Goal: Task Accomplishment & Management: Use online tool/utility

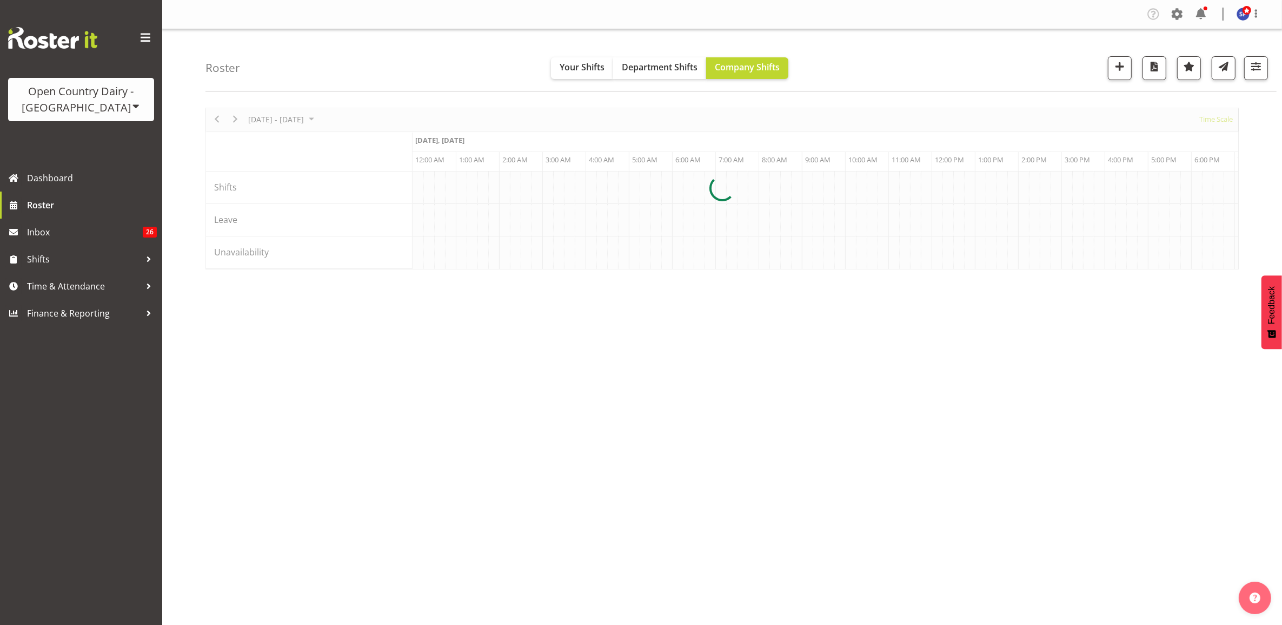
scroll to position [0, 4153]
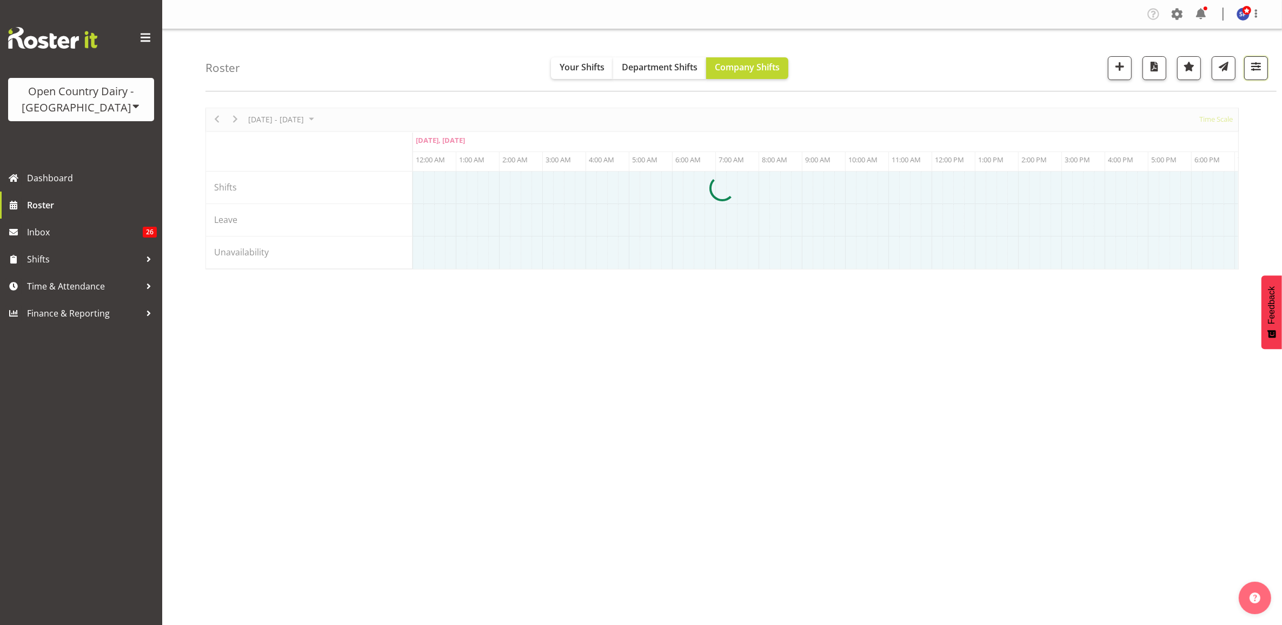
click at [1255, 72] on span "button" at bounding box center [1256, 66] width 14 height 14
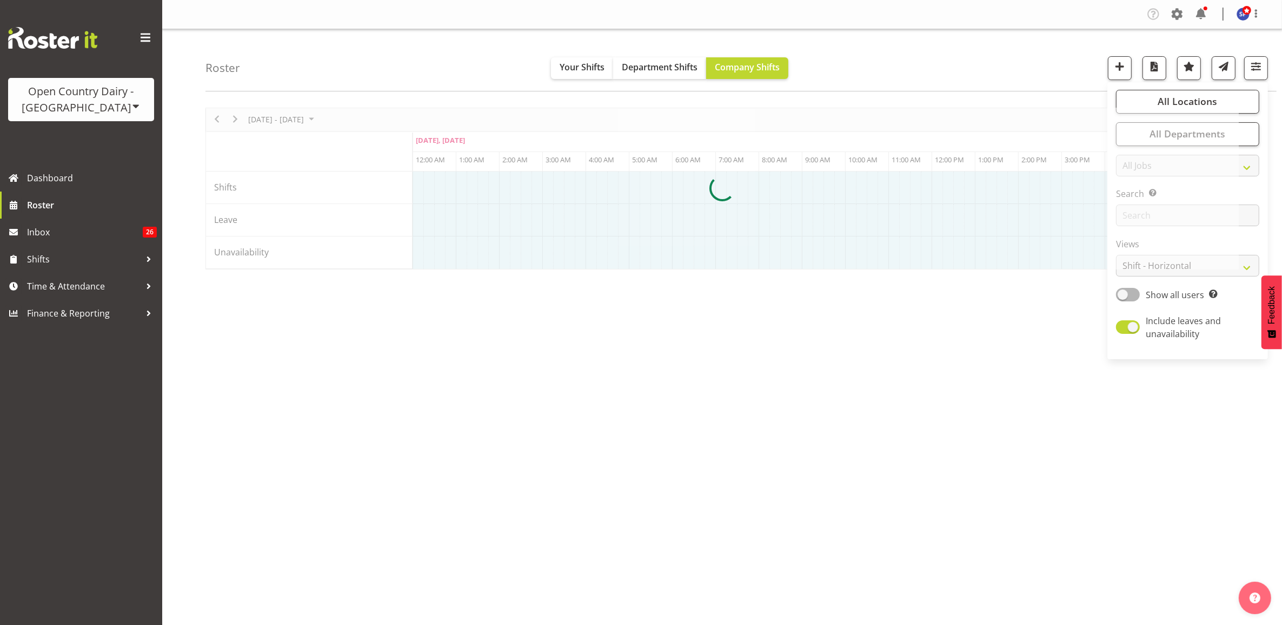
click at [1169, 268] on div at bounding box center [721, 189] width 1033 height 162
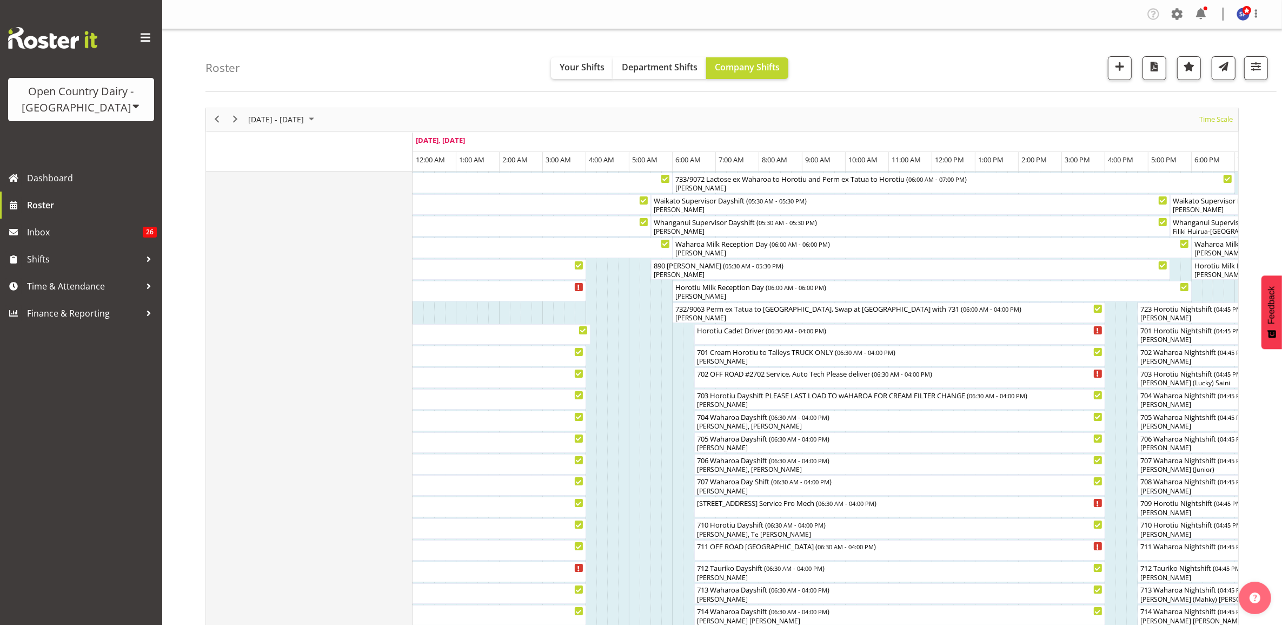
drag, startPoint x: 269, startPoint y: 220, endPoint x: 734, endPoint y: 149, distance: 470.3
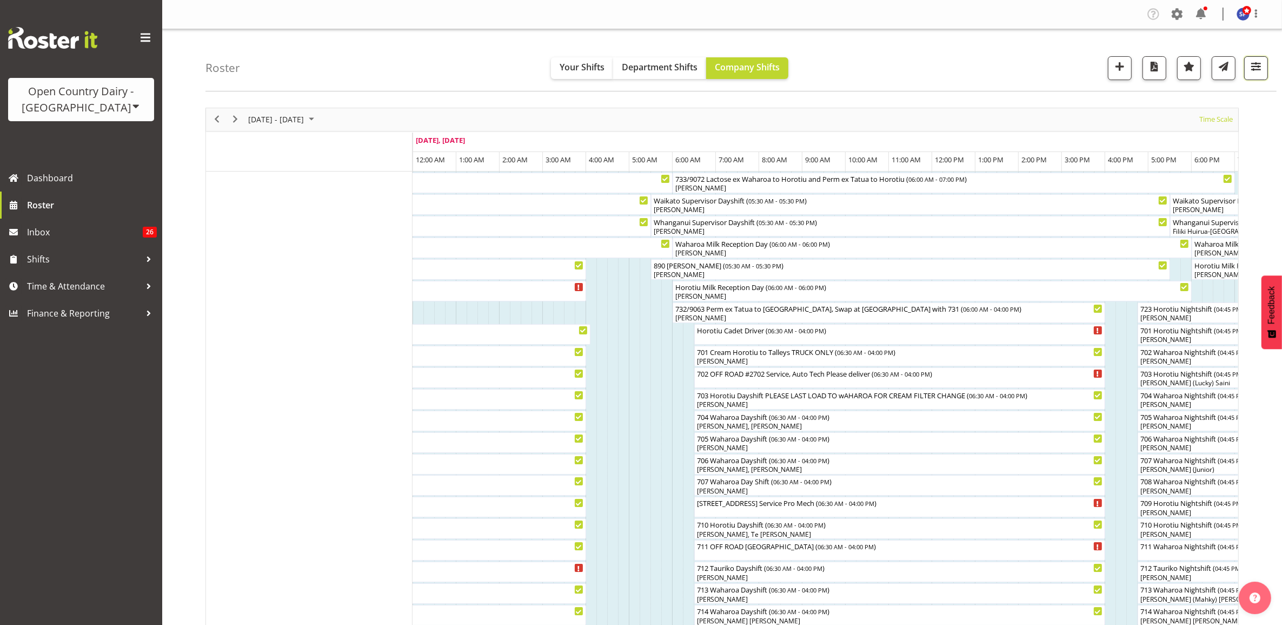
click at [1255, 69] on span "button" at bounding box center [1256, 66] width 14 height 14
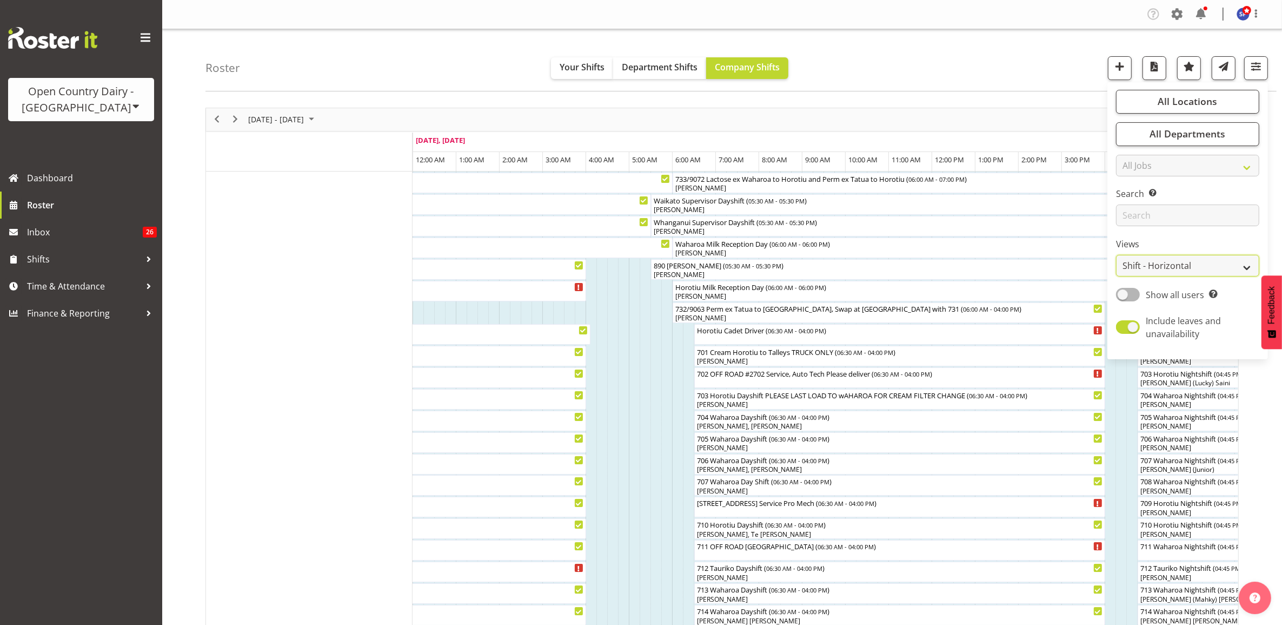
click at [1164, 269] on select "Staff Role Shift - Horizontal Shift - Vertical Staff - Location" at bounding box center [1187, 266] width 143 height 22
select select "shift"
click at [1117, 255] on select "Staff Role Shift - Horizontal Shift - Vertical Staff - Location" at bounding box center [1187, 266] width 143 height 22
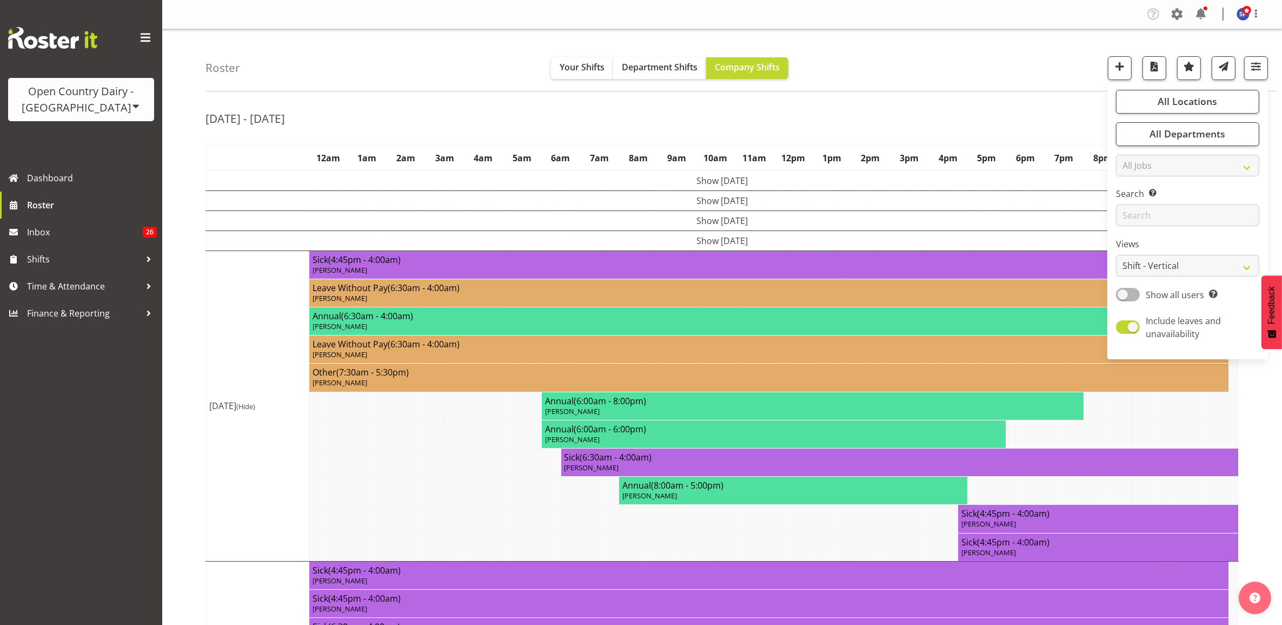
click at [1028, 68] on div "Roster Your Shifts Department Shifts Company Shifts All Locations Clear Ingredi…" at bounding box center [740, 60] width 1071 height 62
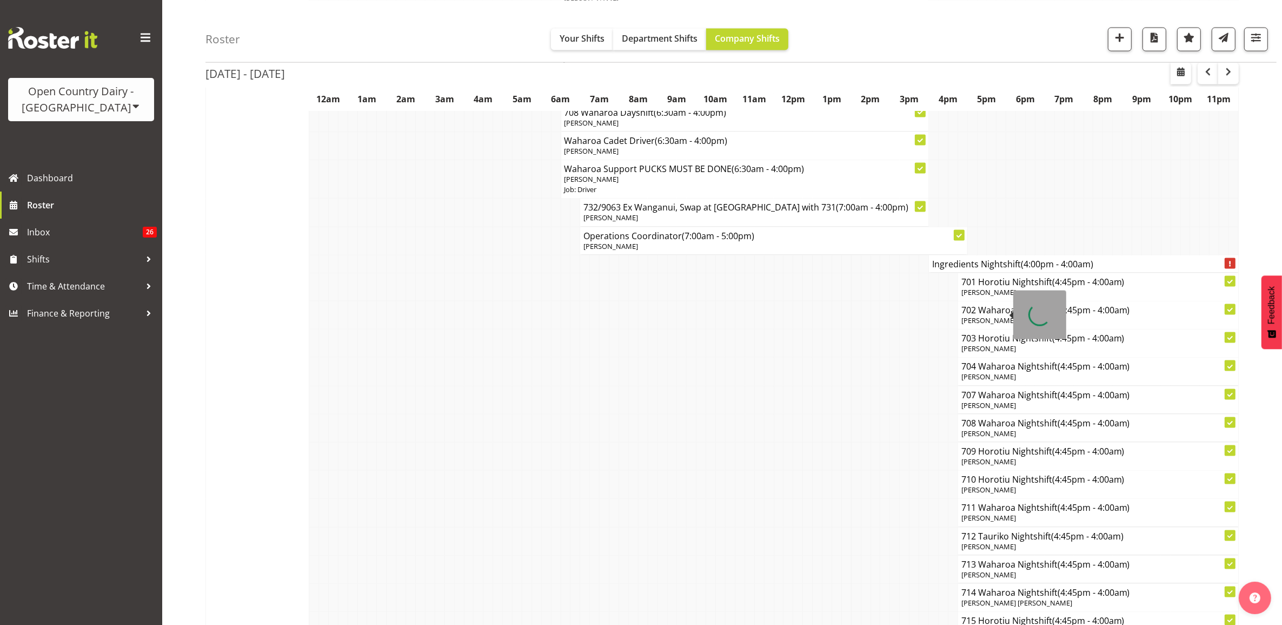
scroll to position [7030, 0]
